Goal: Task Accomplishment & Management: Manage account settings

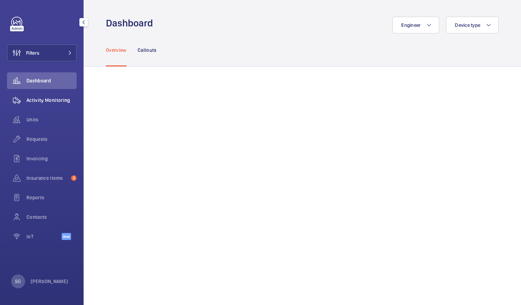
click at [69, 97] on span "Activity Monitoring" at bounding box center [51, 100] width 50 height 7
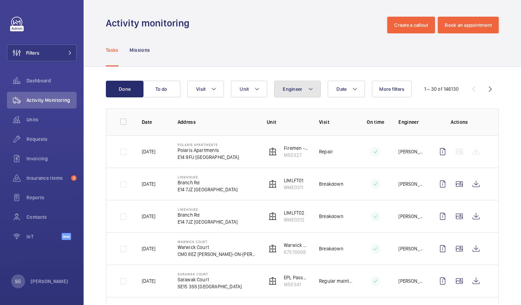
click at [302, 87] on button "Engineer" at bounding box center [297, 89] width 47 height 17
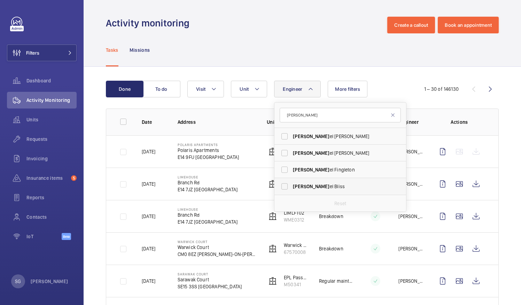
type input "[PERSON_NAME]"
click at [281, 187] on label "[PERSON_NAME]" at bounding box center [334, 186] width 121 height 17
click at [281, 187] on input "[PERSON_NAME]" at bounding box center [284, 187] width 14 height 14
checkbox input "true"
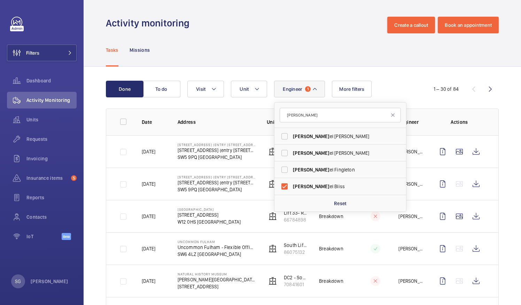
click at [240, 62] on div "Tasks Missions" at bounding box center [302, 49] width 393 height 33
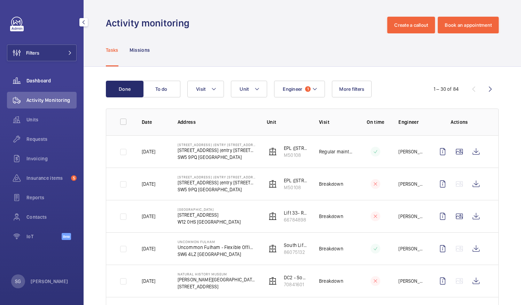
click at [60, 82] on span "Dashboard" at bounding box center [51, 80] width 50 height 7
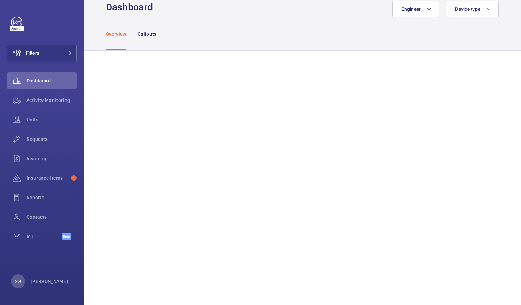
scroll to position [15, 0]
click at [427, 9] on button "Engineer" at bounding box center [415, 10] width 47 height 17
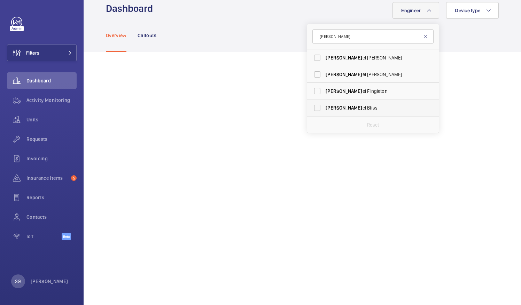
type input "[PERSON_NAME]"
click at [313, 108] on label "[PERSON_NAME]" at bounding box center [367, 108] width 121 height 17
click at [313, 108] on input "[PERSON_NAME]" at bounding box center [317, 108] width 14 height 14
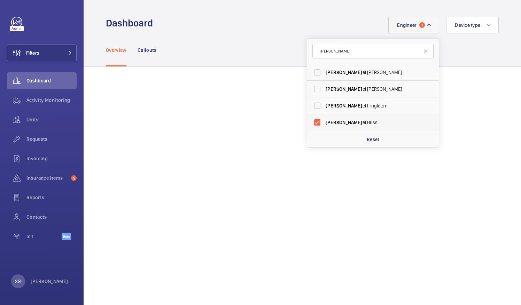
click at [313, 120] on label "[PERSON_NAME]" at bounding box center [367, 122] width 121 height 17
click at [313, 120] on input "[PERSON_NAME]" at bounding box center [317, 123] width 14 height 14
checkbox input "false"
click at [340, 54] on input "[PERSON_NAME]" at bounding box center [372, 51] width 121 height 15
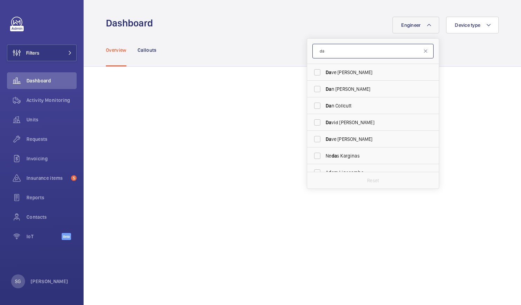
type input "d"
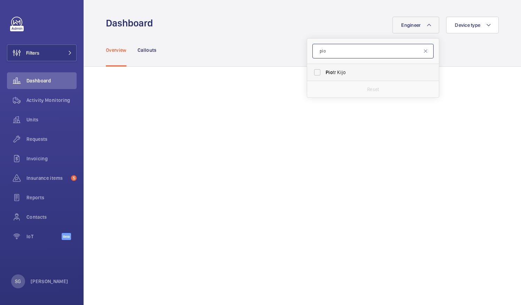
type input "pio"
click at [313, 73] on label "[PERSON_NAME]" at bounding box center [367, 72] width 121 height 17
click at [313, 73] on input "[PERSON_NAME]" at bounding box center [317, 72] width 14 height 14
checkbox input "true"
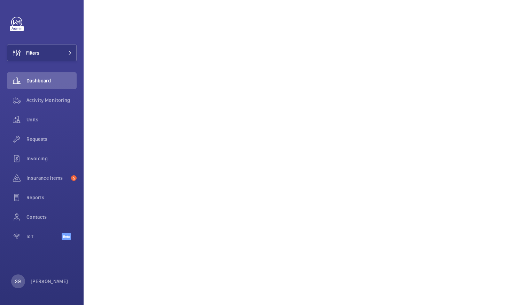
scroll to position [266, 0]
click at [49, 101] on span "Activity Monitoring" at bounding box center [51, 100] width 50 height 7
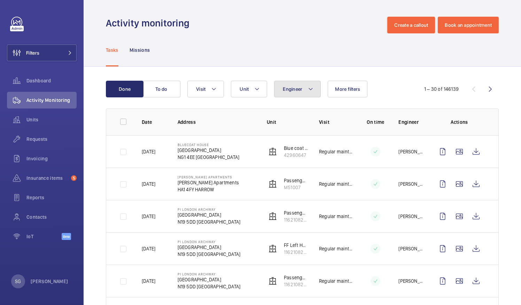
click at [306, 91] on button "Engineer" at bounding box center [297, 89] width 47 height 17
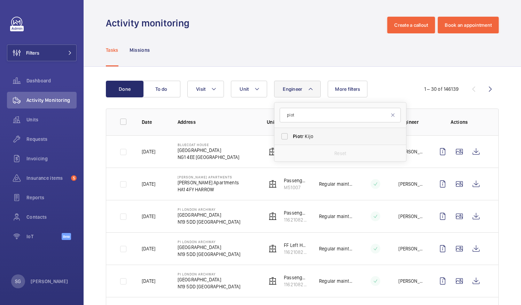
type input "piot"
click at [285, 137] on label "Piot r Kijo" at bounding box center [334, 136] width 121 height 17
click at [285, 137] on input "Piot r Kijo" at bounding box center [284, 137] width 14 height 14
checkbox input "true"
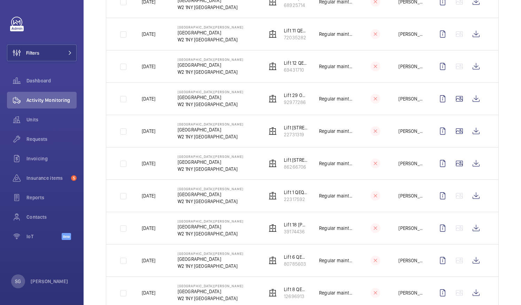
scroll to position [138, 0]
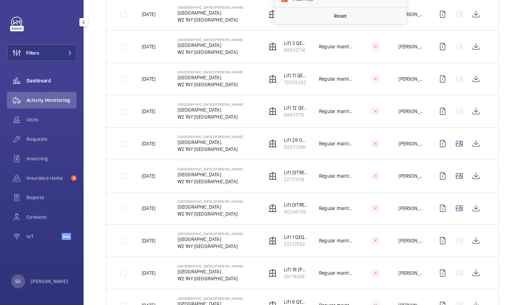
click at [44, 82] on span "Dashboard" at bounding box center [51, 80] width 50 height 7
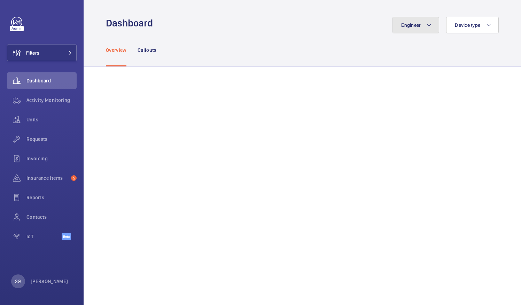
click at [420, 24] on button "Engineer" at bounding box center [415, 25] width 47 height 17
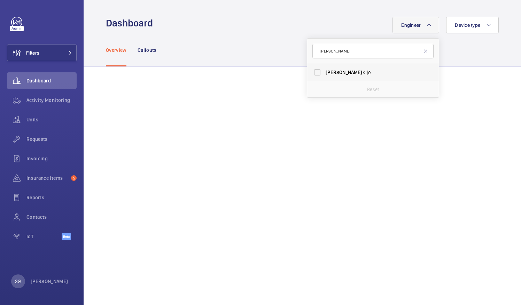
type input "[PERSON_NAME]"
click at [314, 75] on label "[PERSON_NAME]" at bounding box center [367, 72] width 121 height 17
click at [314, 75] on input "[PERSON_NAME]" at bounding box center [317, 72] width 14 height 14
click at [309, 72] on label "[PERSON_NAME]" at bounding box center [367, 72] width 121 height 17
click at [310, 72] on input "[PERSON_NAME]" at bounding box center [317, 72] width 14 height 14
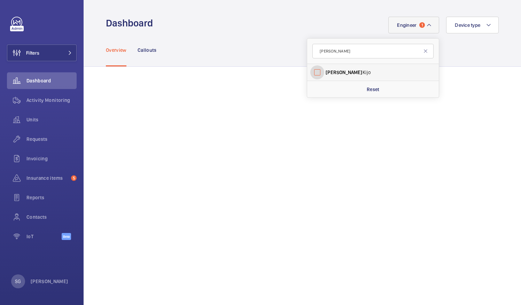
checkbox input "false"
click at [41, 136] on span "Requests" at bounding box center [51, 139] width 50 height 7
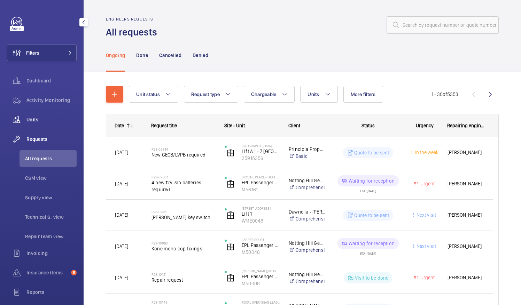
click at [42, 122] on span "Units" at bounding box center [51, 119] width 50 height 7
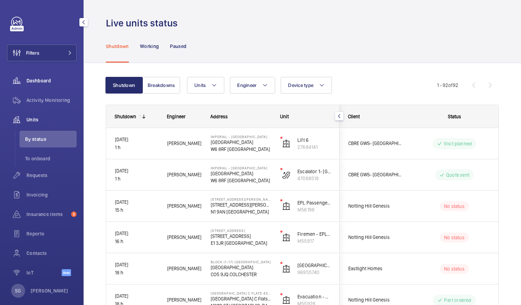
click at [40, 84] on div "Dashboard" at bounding box center [42, 80] width 70 height 17
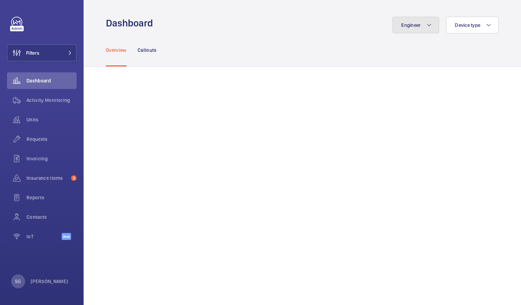
click at [427, 22] on button "Engineer" at bounding box center [415, 25] width 47 height 17
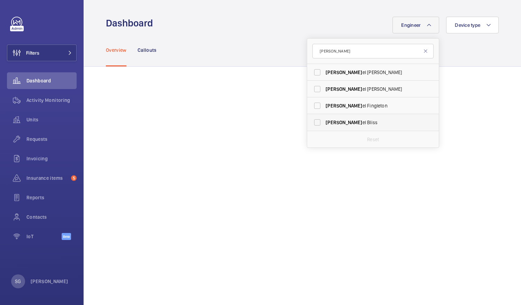
type input "[PERSON_NAME]"
click at [310, 121] on label "[PERSON_NAME]" at bounding box center [367, 122] width 121 height 17
click at [310, 121] on input "[PERSON_NAME]" at bounding box center [317, 123] width 14 height 14
checkbox input "true"
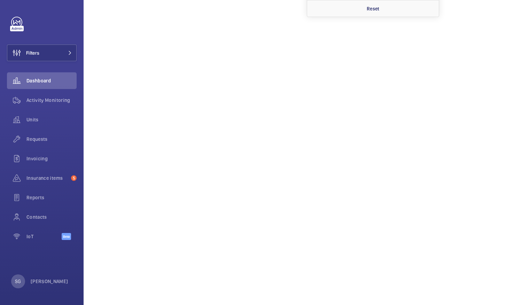
scroll to position [156, 0]
click at [43, 98] on span "Activity Monitoring" at bounding box center [51, 100] width 50 height 7
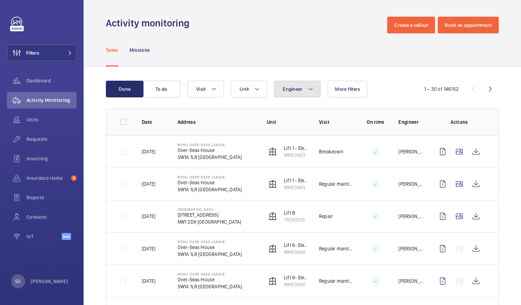
click at [292, 94] on button "Engineer" at bounding box center [297, 89] width 47 height 17
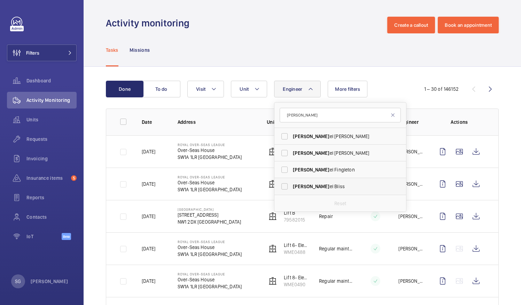
type input "[PERSON_NAME]"
click at [281, 183] on label "[PERSON_NAME]" at bounding box center [334, 186] width 121 height 17
click at [281, 183] on input "[PERSON_NAME]" at bounding box center [284, 187] width 14 height 14
checkbox input "true"
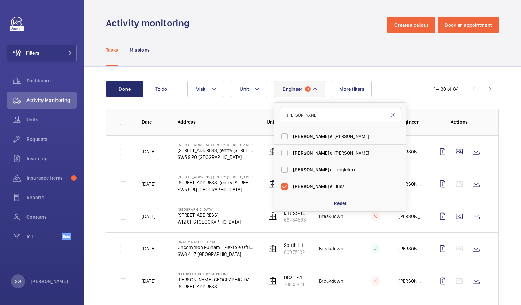
click at [388, 55] on div "Tasks Missions" at bounding box center [302, 49] width 393 height 33
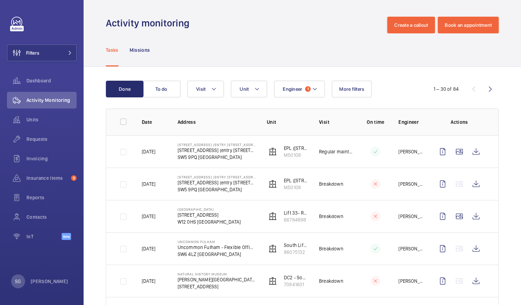
click at [257, 42] on div "Tasks Missions" at bounding box center [302, 49] width 393 height 33
click at [315, 87] on mat-icon at bounding box center [315, 89] width 6 height 8
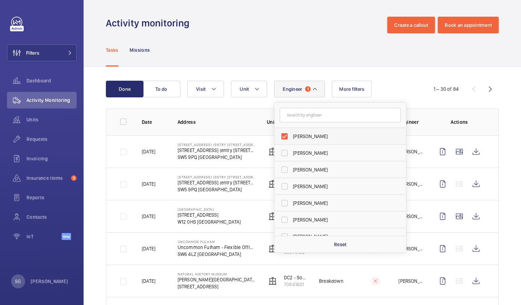
click at [285, 136] on label "[PERSON_NAME]" at bounding box center [334, 136] width 121 height 17
click at [285, 136] on input "[PERSON_NAME]" at bounding box center [284, 137] width 14 height 14
checkbox input "false"
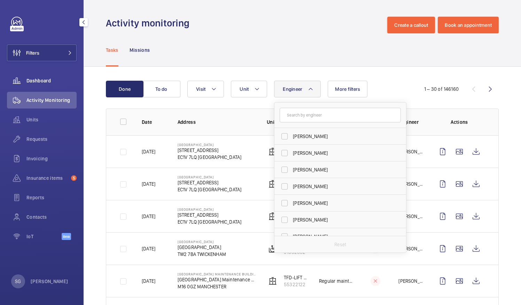
click at [49, 81] on span "Dashboard" at bounding box center [51, 80] width 50 height 7
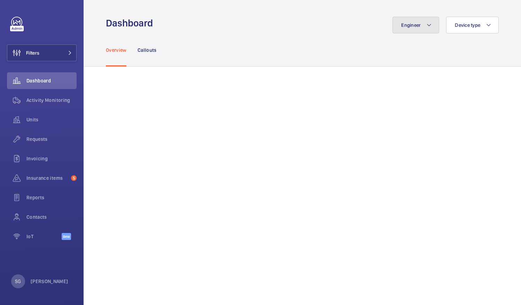
click at [430, 28] on mat-icon at bounding box center [429, 25] width 6 height 8
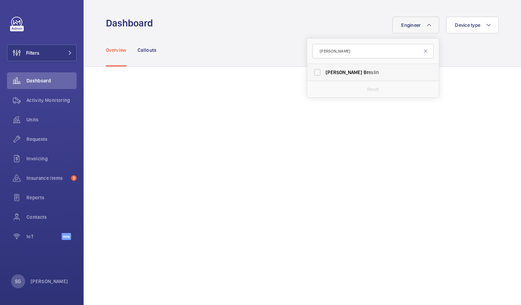
type input "[PERSON_NAME]"
click at [313, 72] on label "[PERSON_NAME] Br [PERSON_NAME]" at bounding box center [367, 72] width 121 height 17
click at [313, 72] on input "[PERSON_NAME] Br [PERSON_NAME]" at bounding box center [317, 72] width 14 height 14
checkbox input "true"
click at [423, 52] on mat-icon at bounding box center [426, 51] width 6 height 6
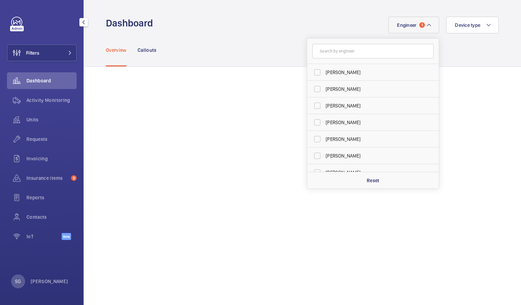
click at [42, 84] on div "Dashboard" at bounding box center [42, 80] width 70 height 17
click at [426, 29] on mat-icon at bounding box center [429, 25] width 6 height 8
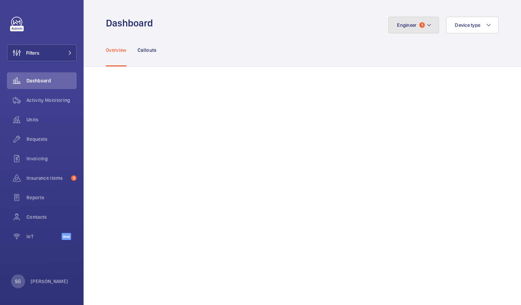
click at [426, 29] on button "Engineer 1" at bounding box center [413, 25] width 51 height 17
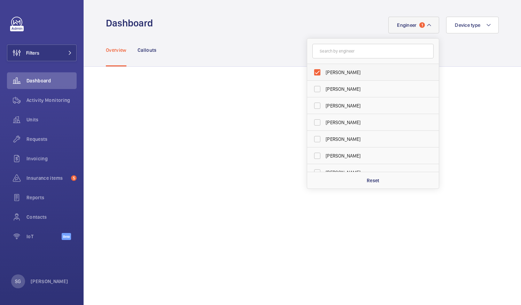
click at [312, 70] on label "[PERSON_NAME]" at bounding box center [367, 72] width 121 height 17
click at [312, 70] on input "[PERSON_NAME]" at bounding box center [317, 72] width 14 height 14
checkbox input "false"
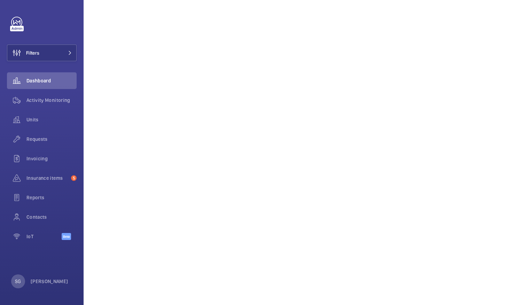
scroll to position [206, 0]
click at [46, 108] on div "Activity Monitoring" at bounding box center [42, 100] width 70 height 17
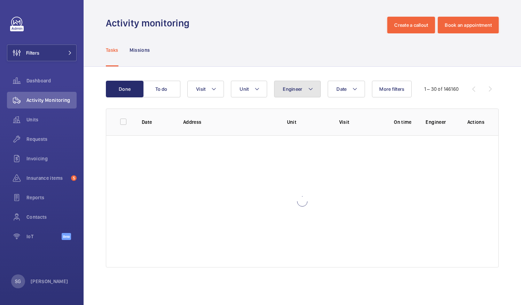
click at [297, 93] on button "Engineer" at bounding box center [297, 89] width 47 height 17
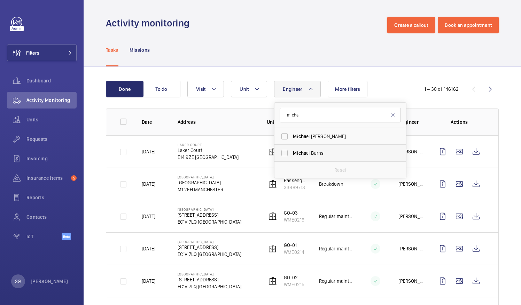
type input "micha"
click at [284, 155] on label "Micha el Burns" at bounding box center [334, 153] width 121 height 17
click at [284, 155] on input "Micha el Burns" at bounding box center [284, 153] width 14 height 14
checkbox input "true"
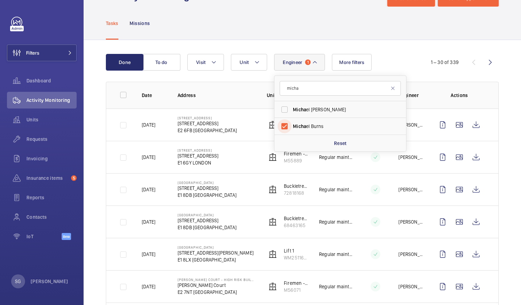
scroll to position [31, 0]
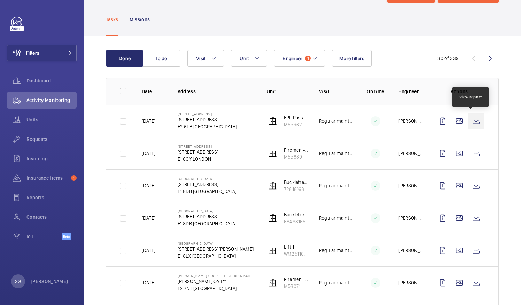
click at [471, 119] on wm-front-icon-button at bounding box center [476, 121] width 17 height 17
click at [470, 124] on wm-front-icon-button at bounding box center [476, 121] width 17 height 17
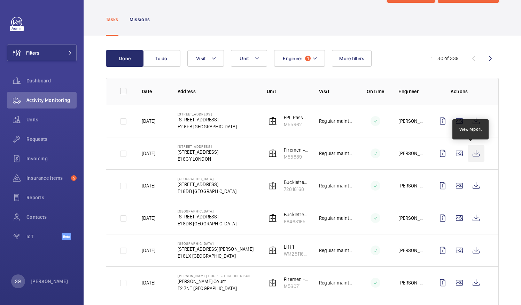
click at [469, 157] on wm-front-icon-button at bounding box center [476, 153] width 17 height 17
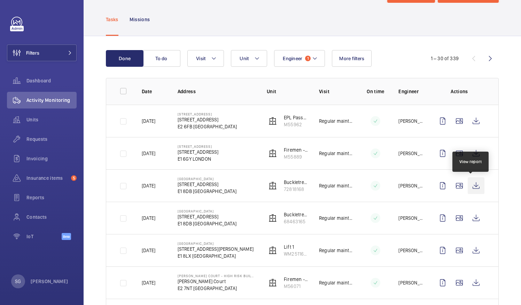
click at [475, 188] on wm-front-icon-button at bounding box center [476, 186] width 17 height 17
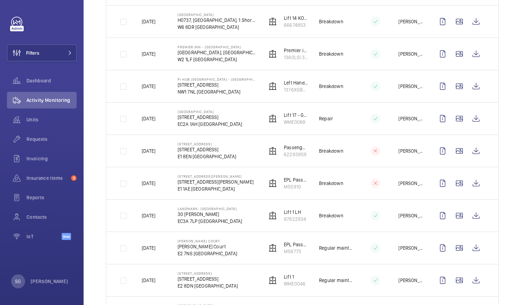
scroll to position [0, 0]
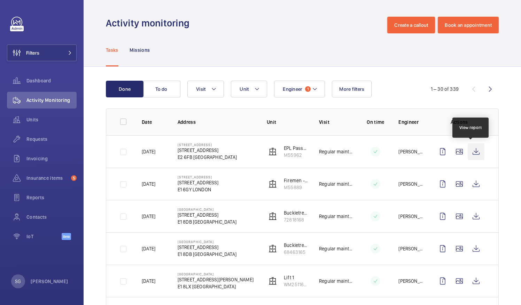
click at [470, 152] on wm-front-icon-button at bounding box center [476, 151] width 17 height 17
click at [56, 77] on div "Dashboard" at bounding box center [42, 80] width 70 height 17
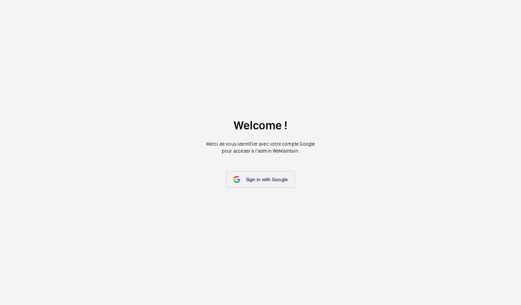
click at [265, 185] on link "Sign in with Google" at bounding box center [260, 179] width 69 height 17
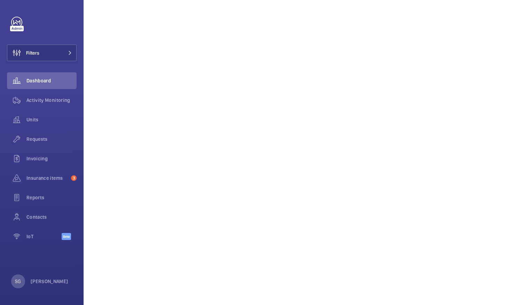
scroll to position [149, 0]
